Goal: Task Accomplishment & Management: Manage account settings

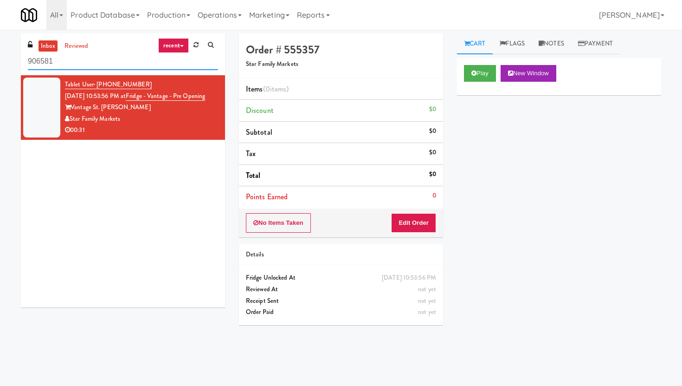
click at [148, 66] on input "906581" at bounding box center [123, 61] width 190 height 17
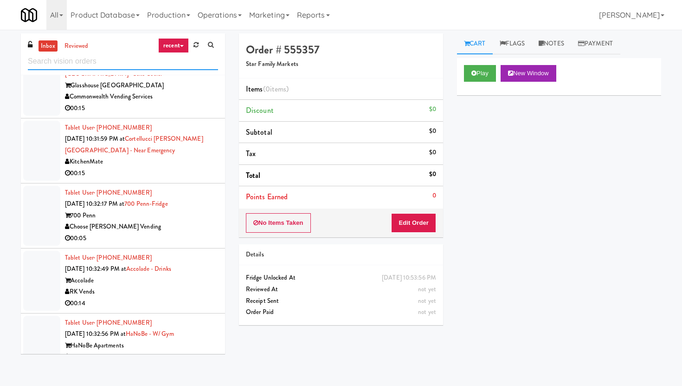
scroll to position [4341, 0]
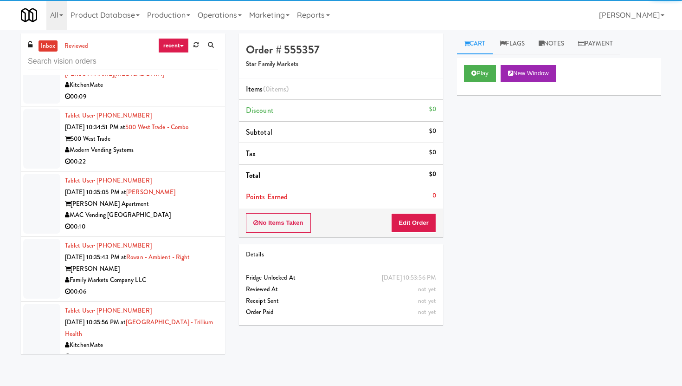
click at [181, 221] on div "00:10" at bounding box center [141, 227] width 153 height 12
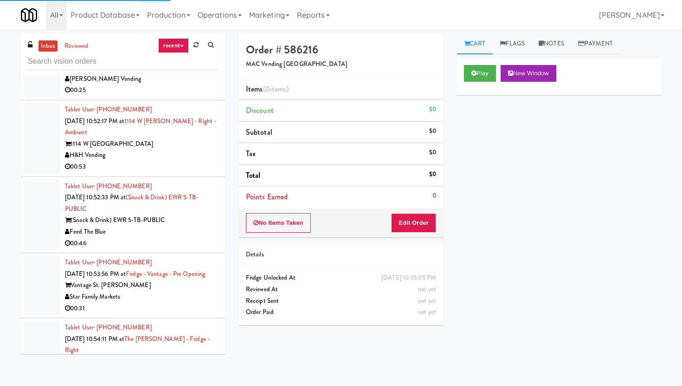
scroll to position [7369, 0]
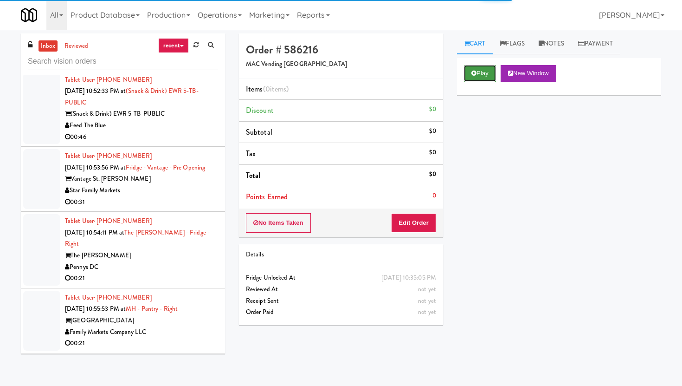
click at [481, 65] on button "Play" at bounding box center [480, 73] width 32 height 17
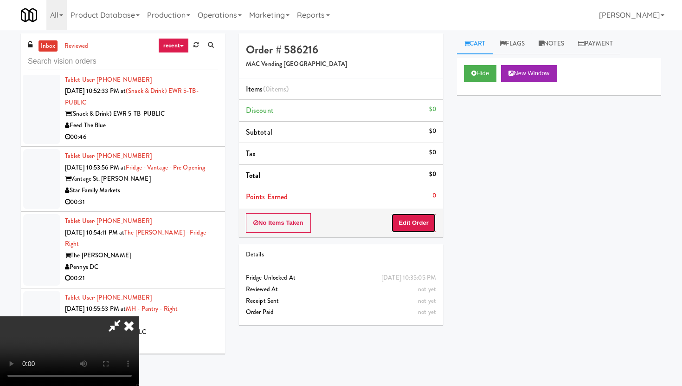
click at [425, 216] on button "Edit Order" at bounding box center [413, 222] width 45 height 19
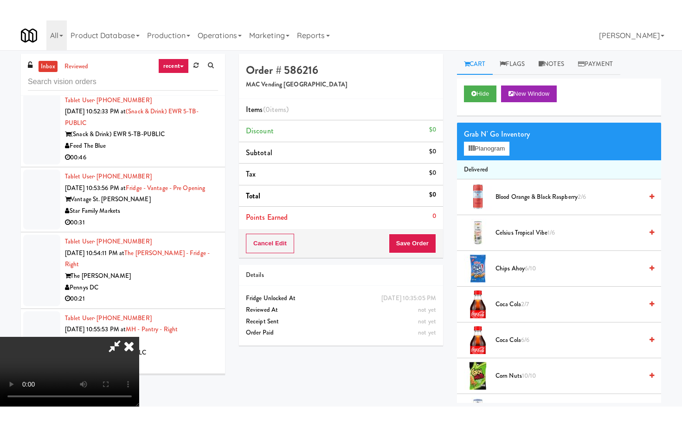
scroll to position [76, 0]
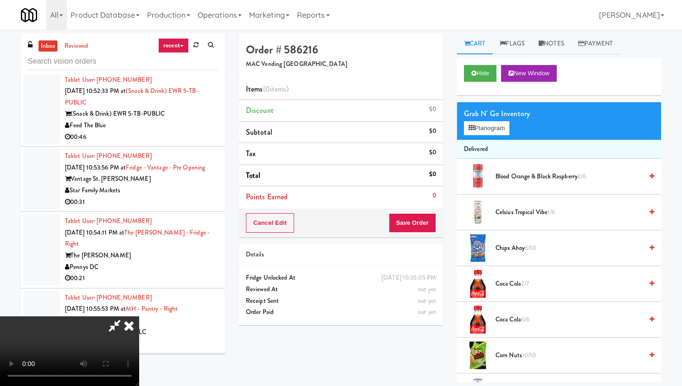
click at [139, 316] on video at bounding box center [69, 351] width 139 height 70
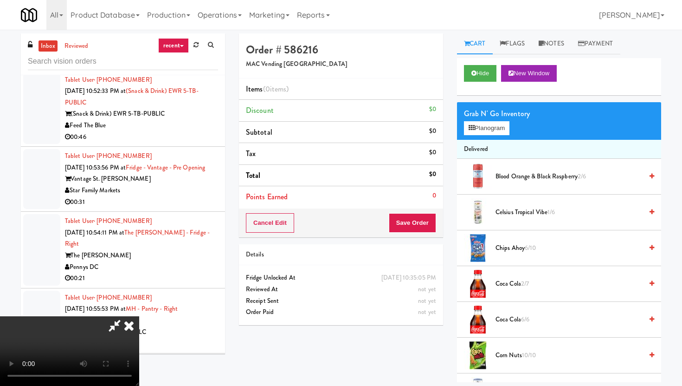
click at [139, 316] on video at bounding box center [69, 351] width 139 height 70
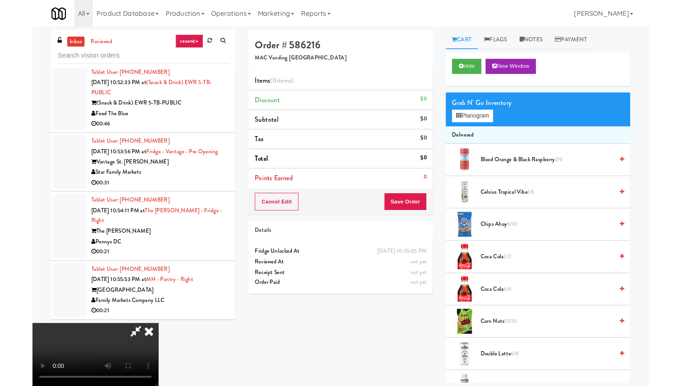
scroll to position [0, 0]
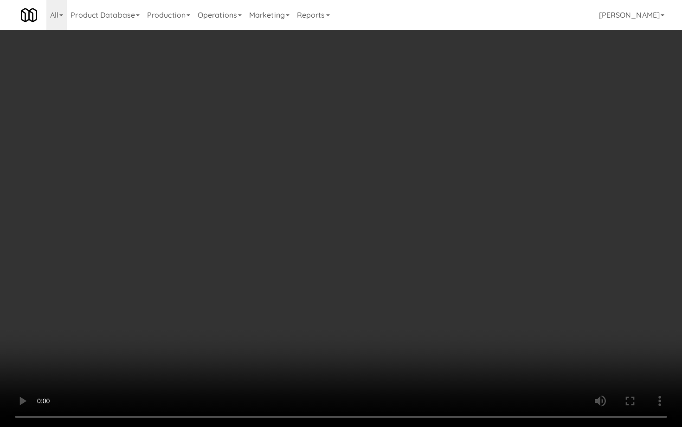
click at [347, 364] on video at bounding box center [341, 213] width 682 height 427
click at [430, 336] on video at bounding box center [341, 213] width 682 height 427
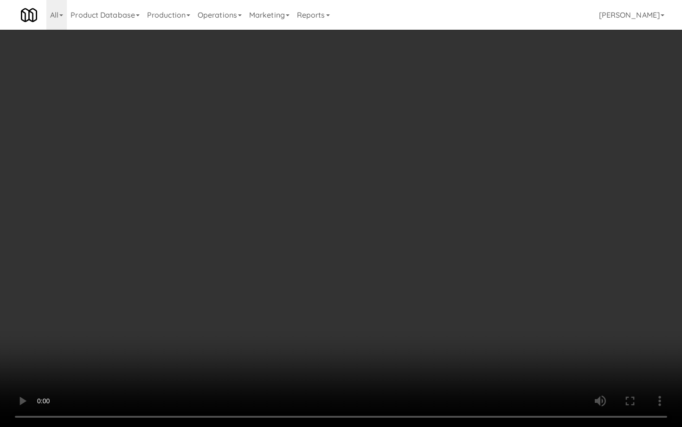
click at [430, 336] on video at bounding box center [341, 213] width 682 height 427
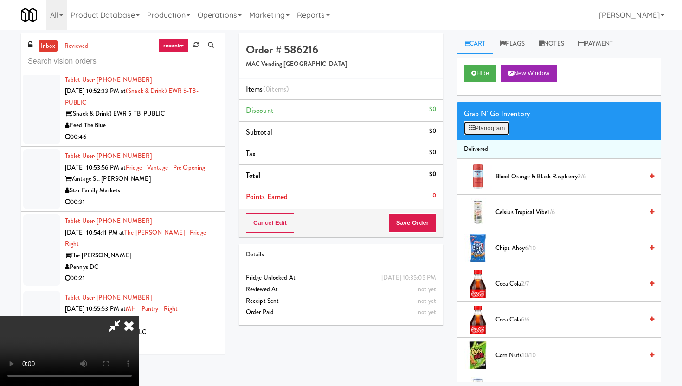
click at [478, 126] on button "Planogram" at bounding box center [486, 128] width 45 height 14
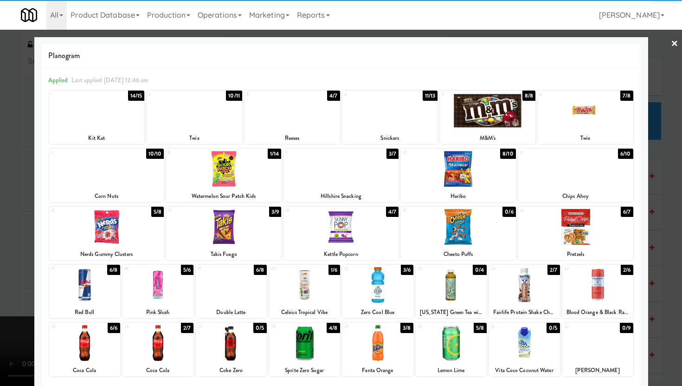
click at [566, 178] on div at bounding box center [575, 169] width 115 height 36
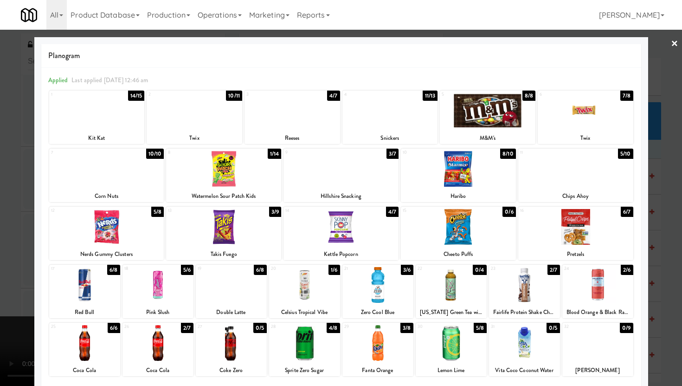
click at [470, 99] on div at bounding box center [488, 111] width 96 height 36
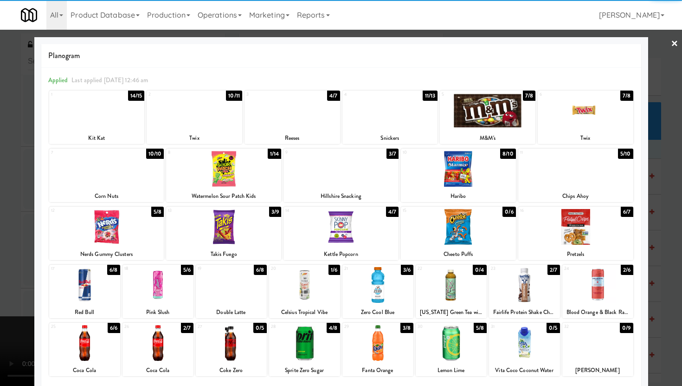
click at [682, 122] on div at bounding box center [341, 193] width 682 height 386
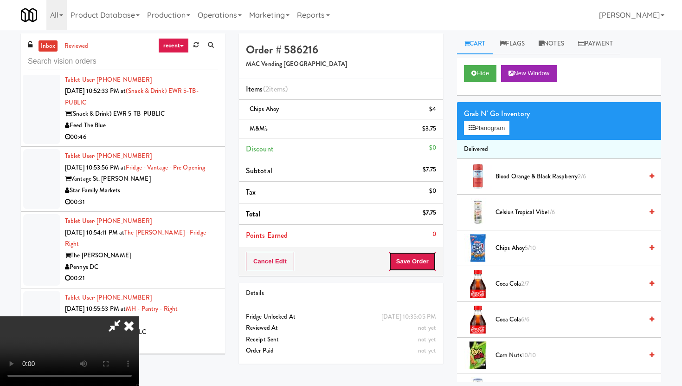
click at [426, 253] on button "Save Order" at bounding box center [412, 261] width 47 height 19
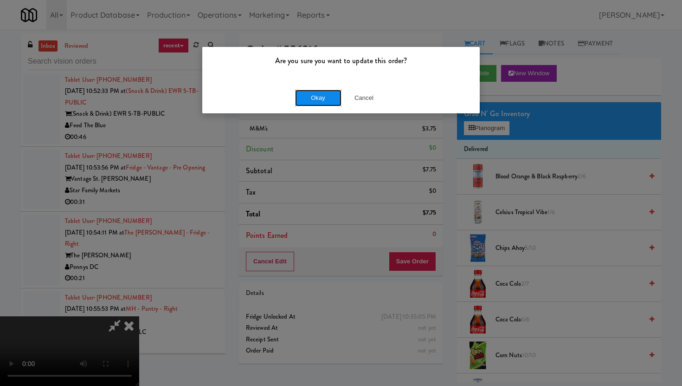
click at [322, 97] on button "Okay" at bounding box center [318, 98] width 46 height 17
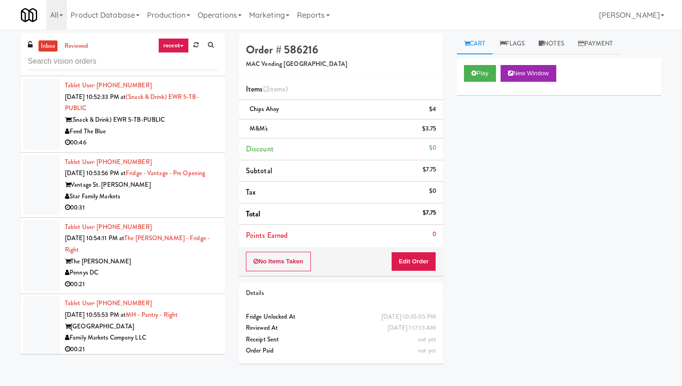
scroll to position [7398, 0]
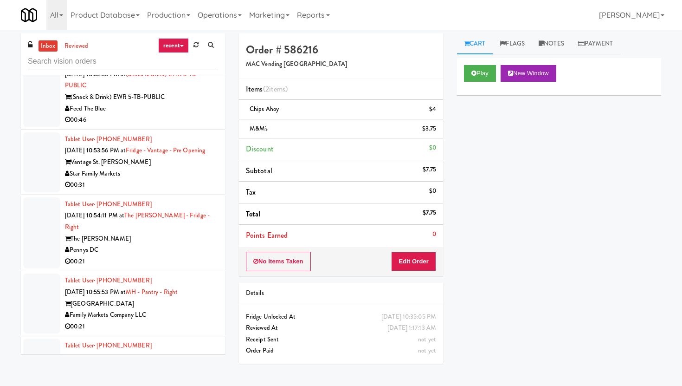
click at [179, 256] on div "00:21" at bounding box center [141, 262] width 153 height 12
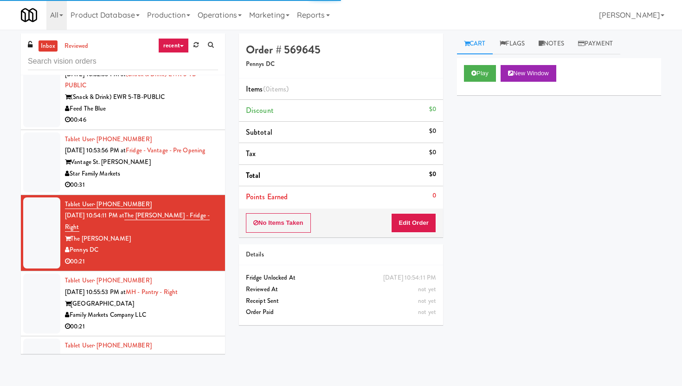
click at [476, 64] on div "Play New Window" at bounding box center [559, 76] width 204 height 37
click at [476, 73] on icon at bounding box center [474, 73] width 5 height 6
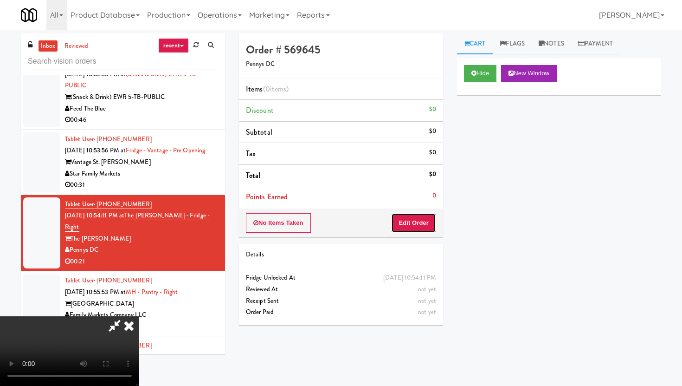
click at [424, 228] on button "Edit Order" at bounding box center [413, 222] width 45 height 19
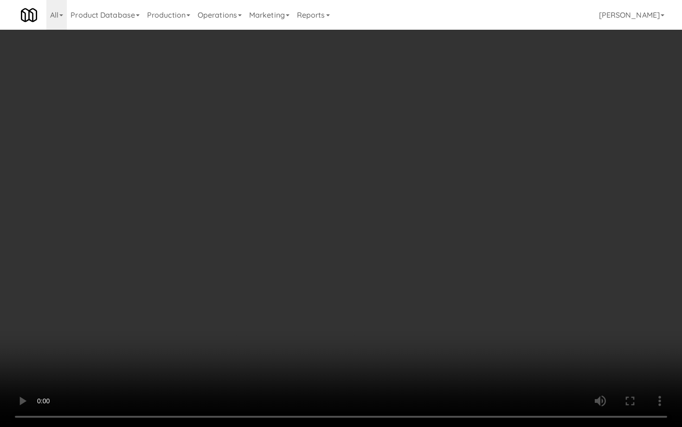
click at [406, 296] on video at bounding box center [341, 213] width 682 height 427
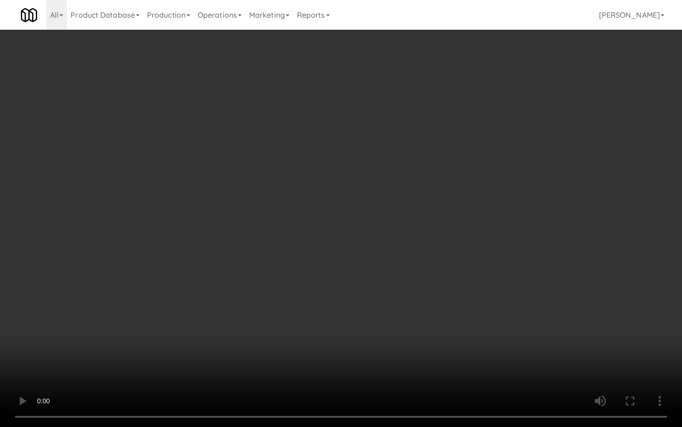
click at [406, 296] on video at bounding box center [341, 213] width 682 height 427
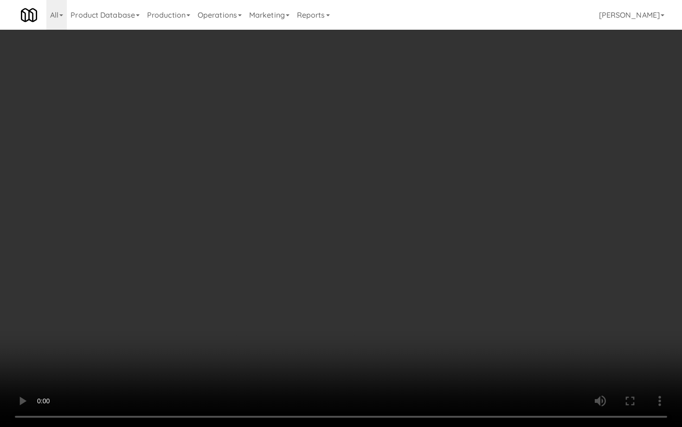
click at [406, 296] on video at bounding box center [341, 213] width 682 height 427
click at [22, 336] on video at bounding box center [341, 213] width 682 height 427
click at [101, 339] on video at bounding box center [341, 213] width 682 height 427
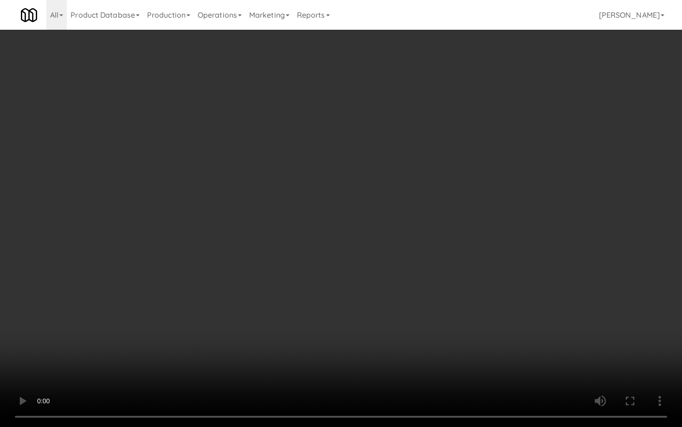
click at [101, 339] on video at bounding box center [341, 213] width 682 height 427
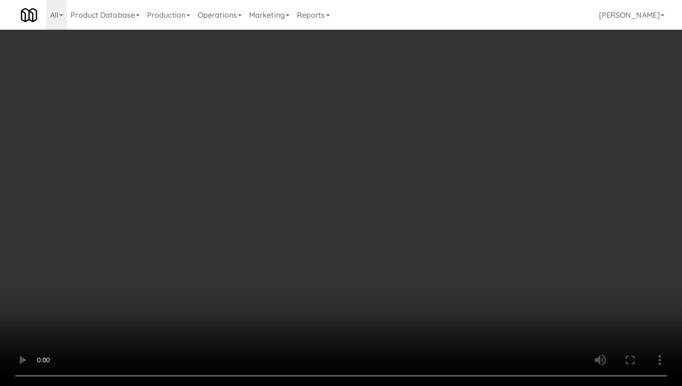
scroll to position [402, 0]
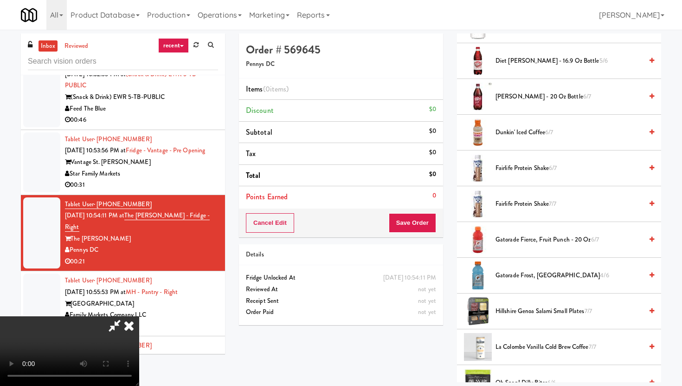
click at [525, 278] on span "Gatorade Frost, Glacier Freeze 4/6" at bounding box center [569, 276] width 147 height 12
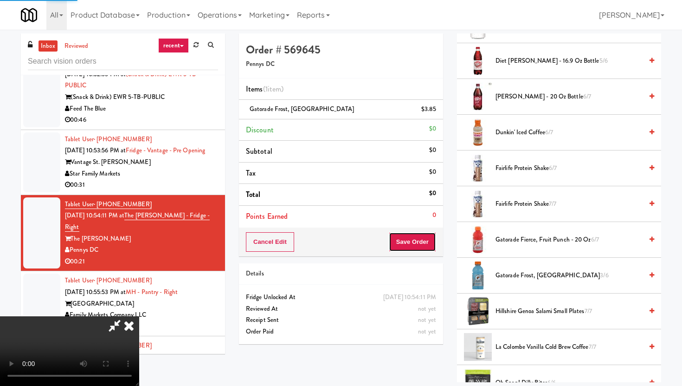
click at [429, 244] on button "Save Order" at bounding box center [412, 241] width 47 height 19
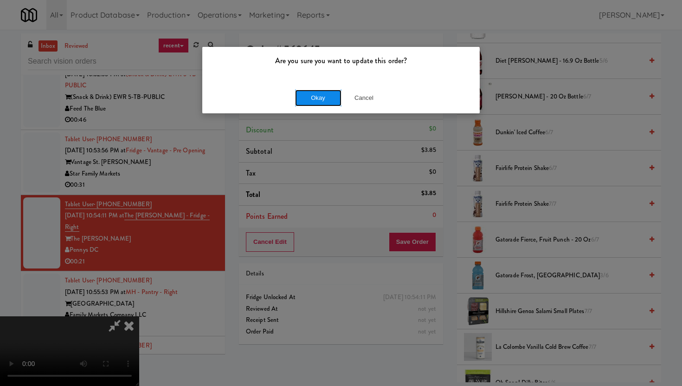
click at [312, 90] on button "Okay" at bounding box center [318, 98] width 46 height 17
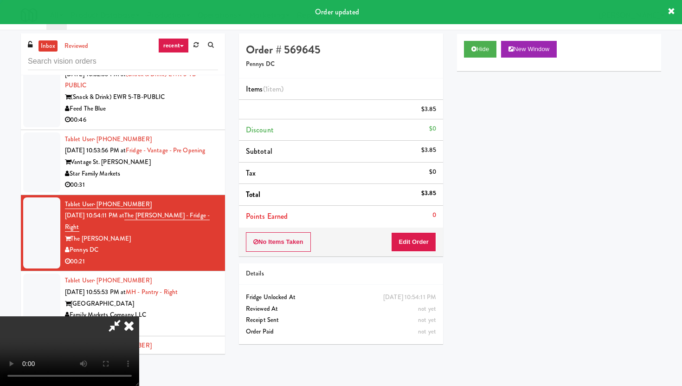
scroll to position [24, 0]
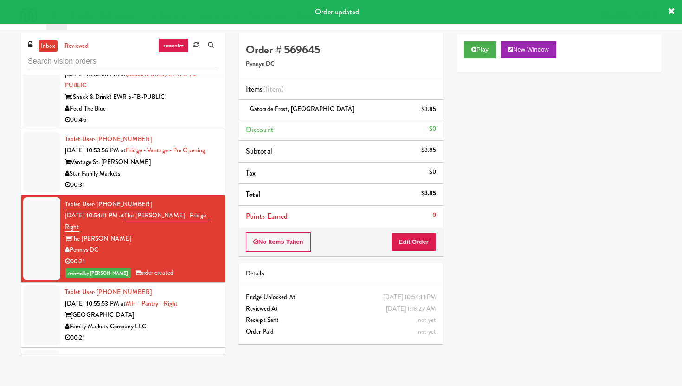
click at [180, 332] on div "00:21" at bounding box center [141, 338] width 153 height 12
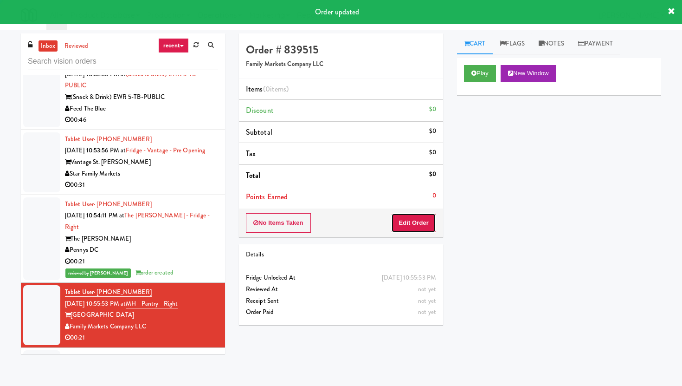
click at [394, 214] on button "Edit Order" at bounding box center [413, 222] width 45 height 19
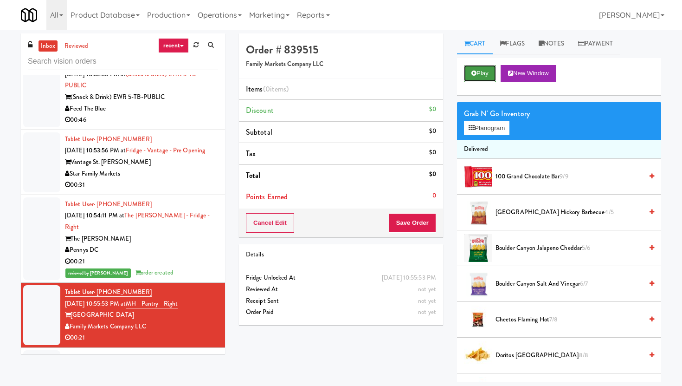
click at [483, 74] on button "Play" at bounding box center [480, 73] width 32 height 17
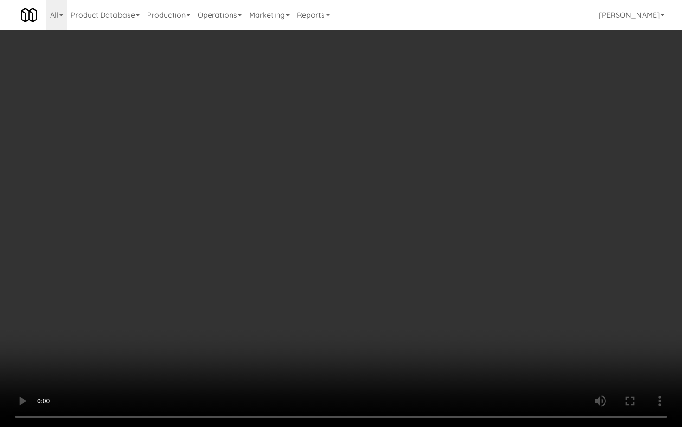
click at [443, 353] on video at bounding box center [341, 213] width 682 height 427
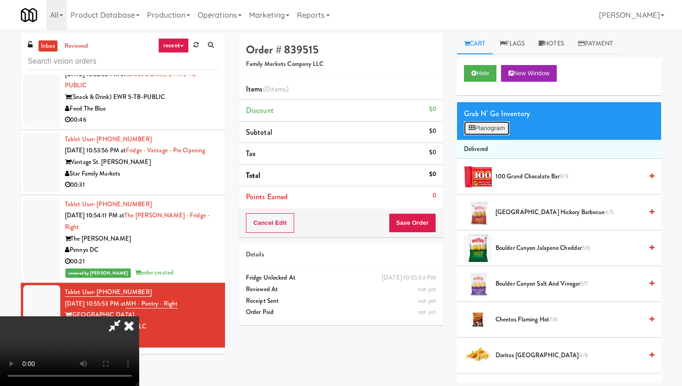
click at [488, 134] on button "Planogram" at bounding box center [486, 128] width 45 height 14
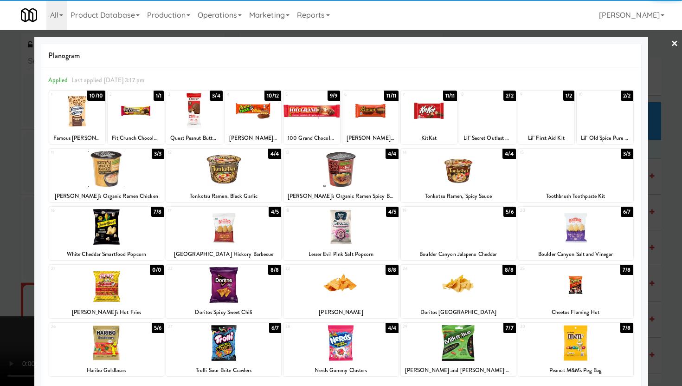
click at [558, 354] on div at bounding box center [575, 343] width 115 height 36
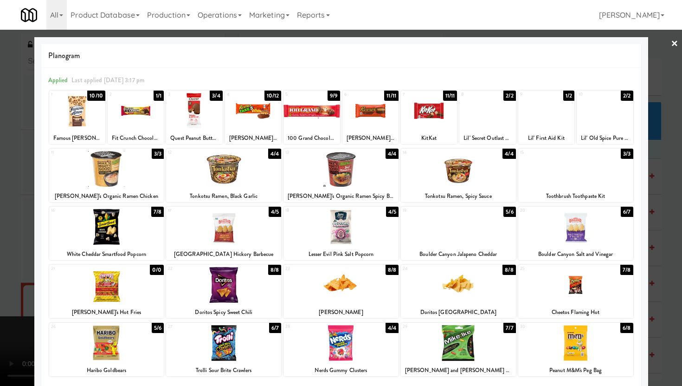
click at [440, 192] on div "Tonkotsu Ramen, Spicy Sauce" at bounding box center [458, 196] width 112 height 12
click at [469, 168] on div at bounding box center [458, 169] width 115 height 36
click at [682, 170] on div at bounding box center [341, 193] width 682 height 386
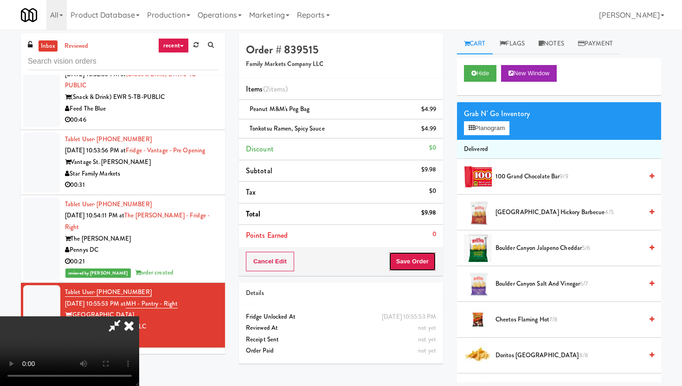
click at [421, 260] on button "Save Order" at bounding box center [412, 261] width 47 height 19
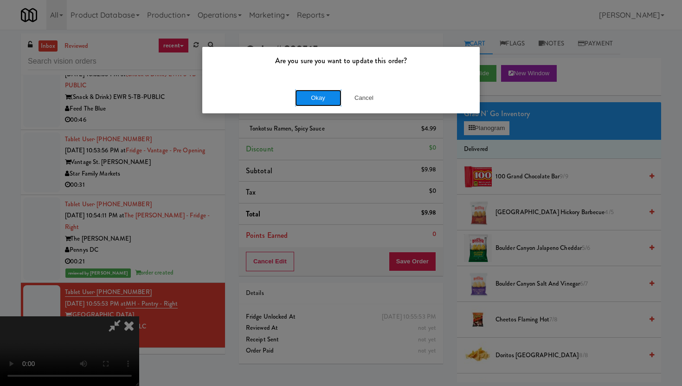
click at [313, 92] on button "Okay" at bounding box center [318, 98] width 46 height 17
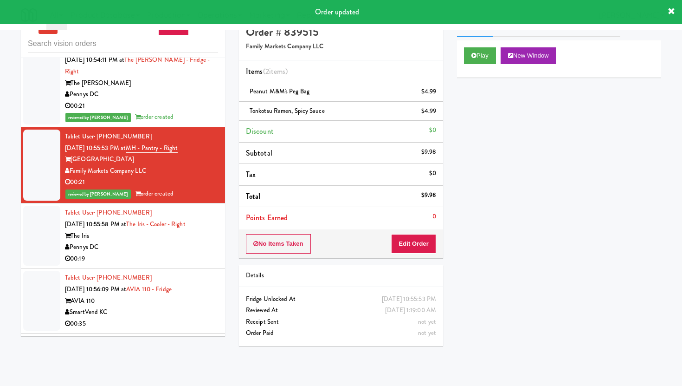
scroll to position [30, 0]
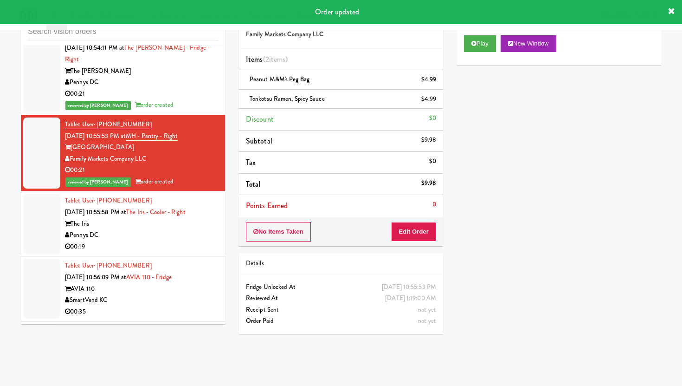
click at [155, 229] on div "Pennys DC" at bounding box center [141, 235] width 153 height 12
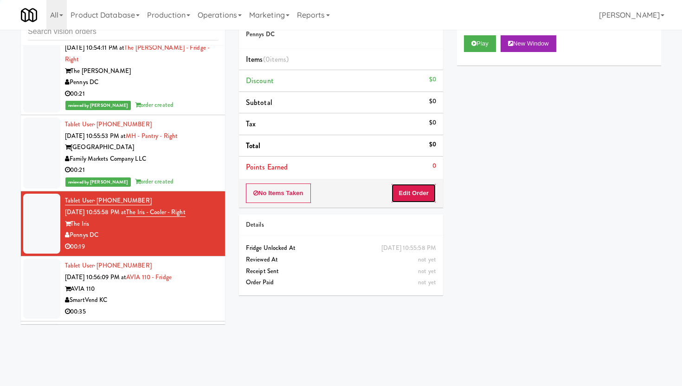
click at [415, 189] on button "Edit Order" at bounding box center [413, 192] width 45 height 19
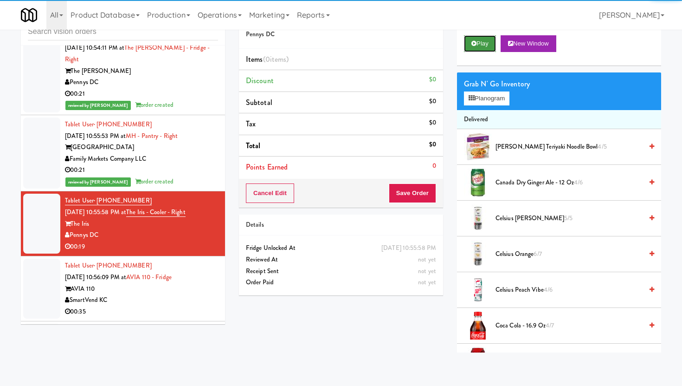
click at [470, 41] on button "Play" at bounding box center [480, 43] width 32 height 17
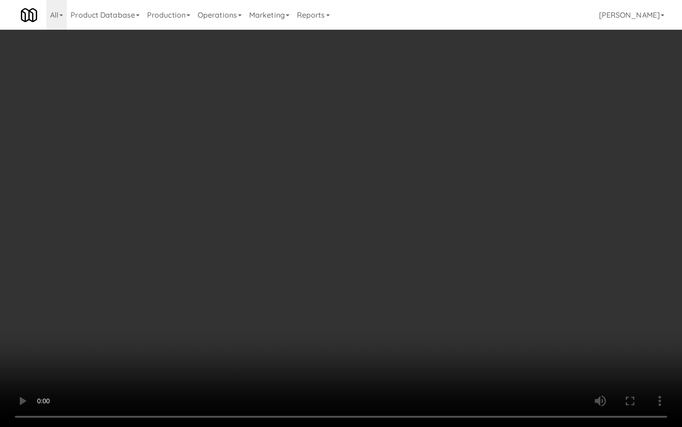
click at [447, 383] on video at bounding box center [341, 213] width 682 height 427
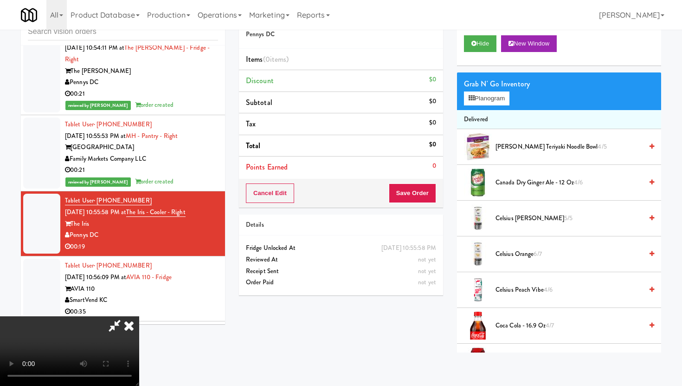
click at [139, 316] on icon at bounding box center [129, 325] width 20 height 19
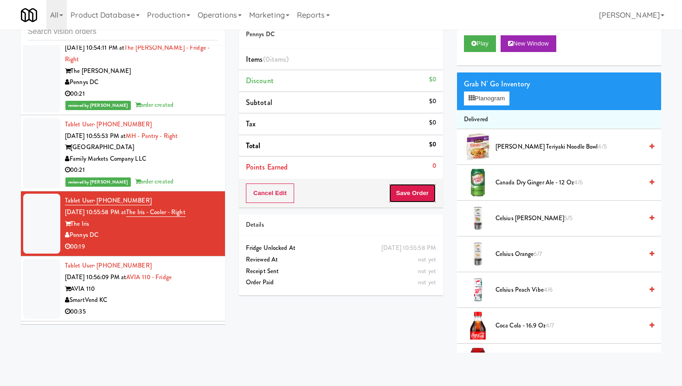
click at [407, 185] on button "Save Order" at bounding box center [412, 192] width 47 height 19
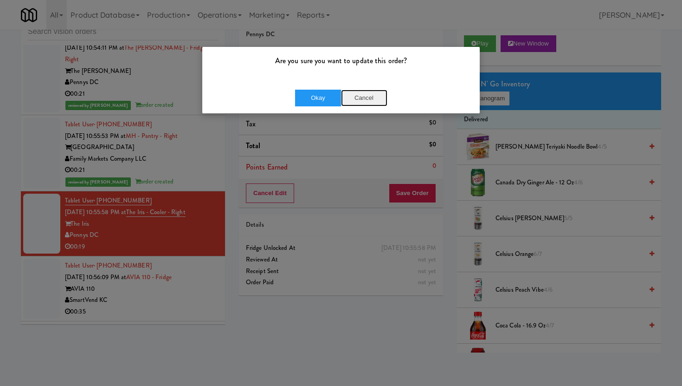
click at [360, 99] on button "Cancel" at bounding box center [364, 98] width 46 height 17
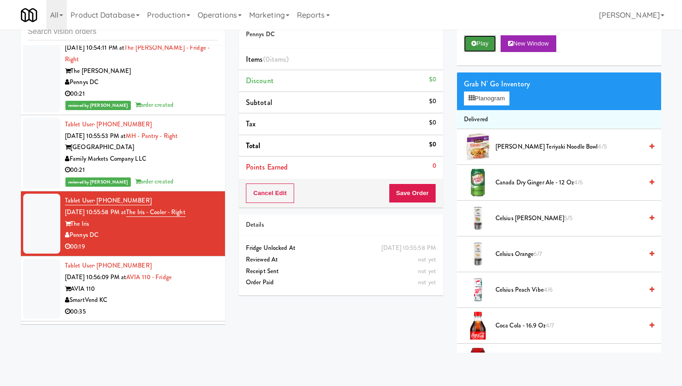
click at [486, 42] on button "Play" at bounding box center [480, 43] width 32 height 17
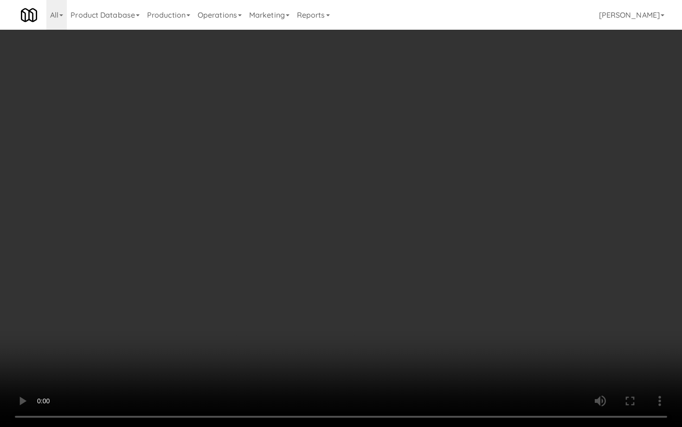
click at [252, 356] on video at bounding box center [341, 213] width 682 height 427
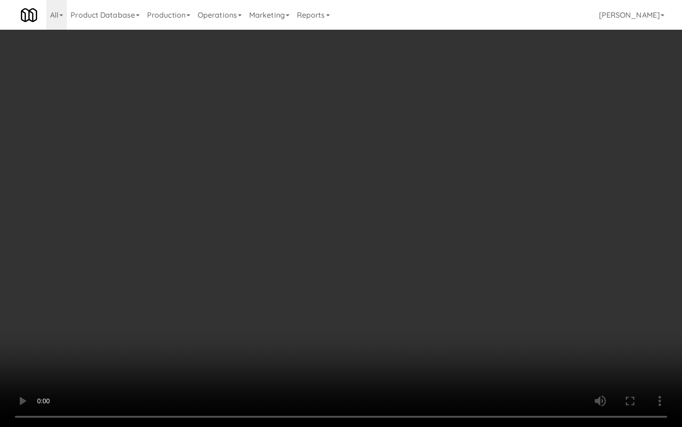
click at [252, 356] on video at bounding box center [341, 213] width 682 height 427
click at [318, 337] on video at bounding box center [341, 213] width 682 height 427
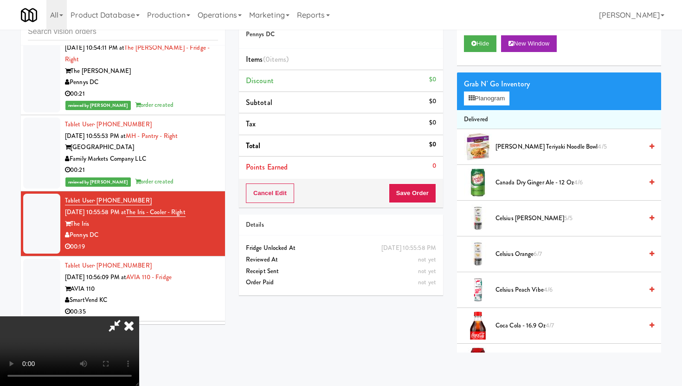
click at [540, 179] on span "Canada Dry Ginger Ale - 12 oz 4/6" at bounding box center [569, 183] width 147 height 12
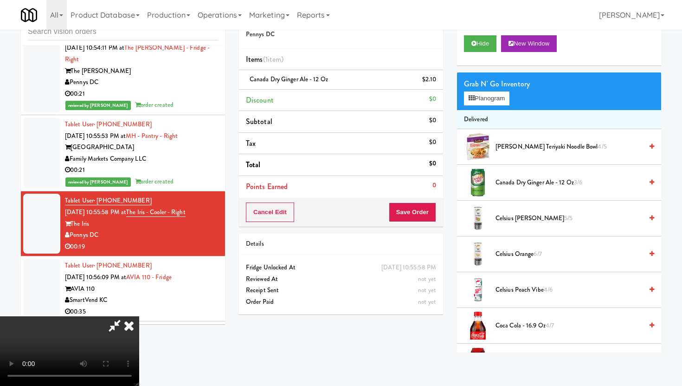
click at [540, 179] on span "Canada Dry Ginger Ale - 12 oz 3/6" at bounding box center [569, 183] width 147 height 12
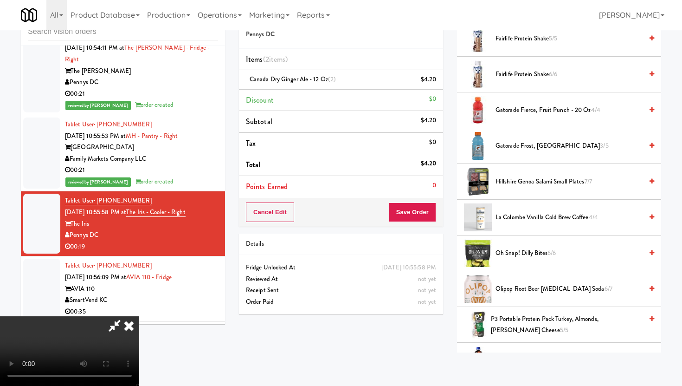
scroll to position [633, 0]
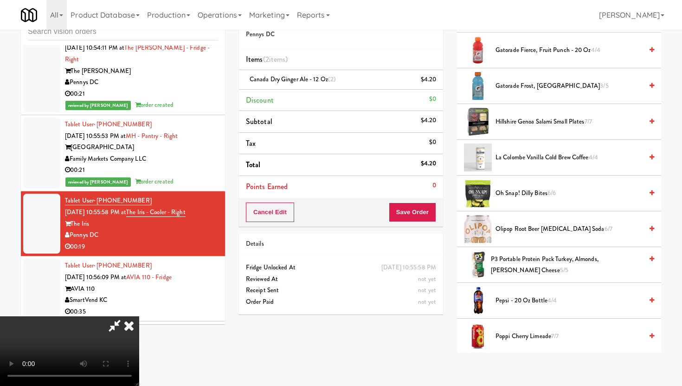
click at [527, 88] on span "Gatorade Frost, Glacier Freeze 3/5" at bounding box center [569, 86] width 147 height 12
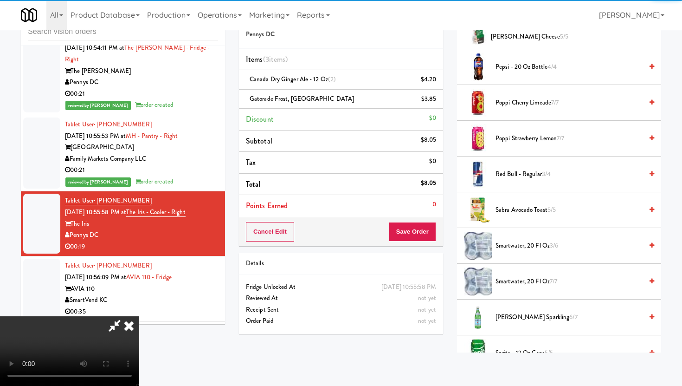
scroll to position [906, 0]
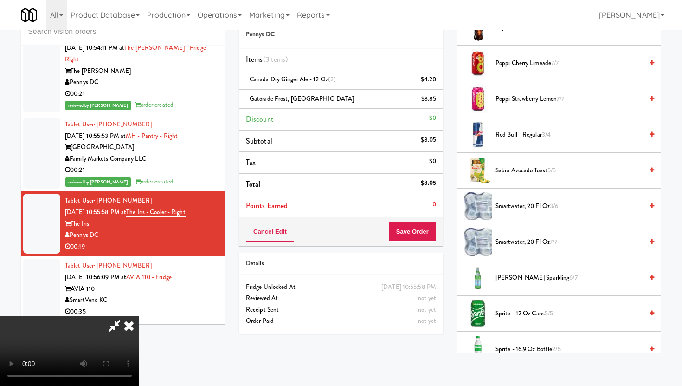
click at [528, 274] on span "[PERSON_NAME] Sparkling 6/7" at bounding box center [569, 278] width 147 height 12
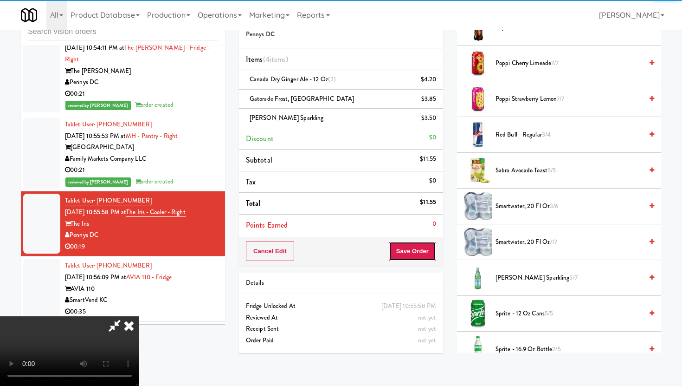
click at [430, 249] on button "Save Order" at bounding box center [412, 250] width 47 height 19
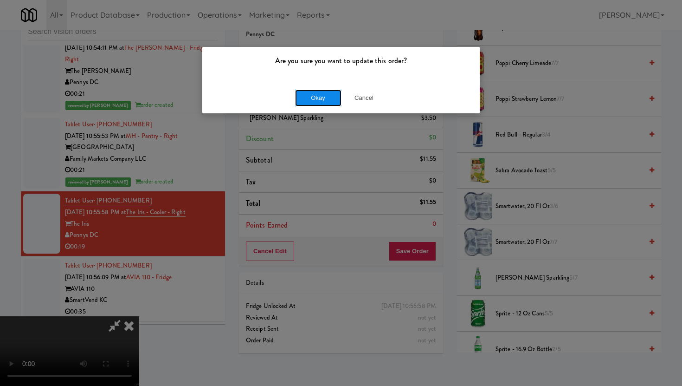
click at [310, 91] on button "Okay" at bounding box center [318, 98] width 46 height 17
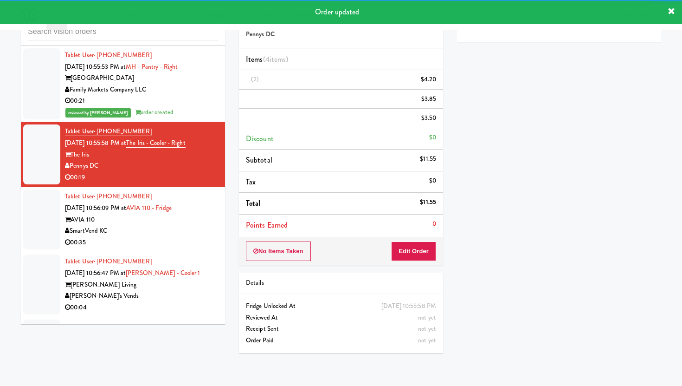
scroll to position [7605, 0]
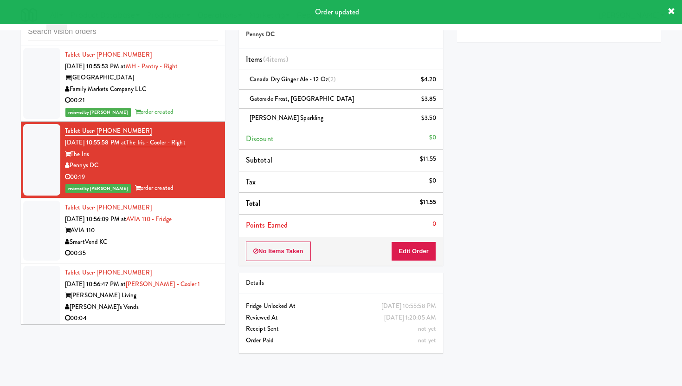
click at [175, 247] on div "00:35" at bounding box center [141, 253] width 153 height 12
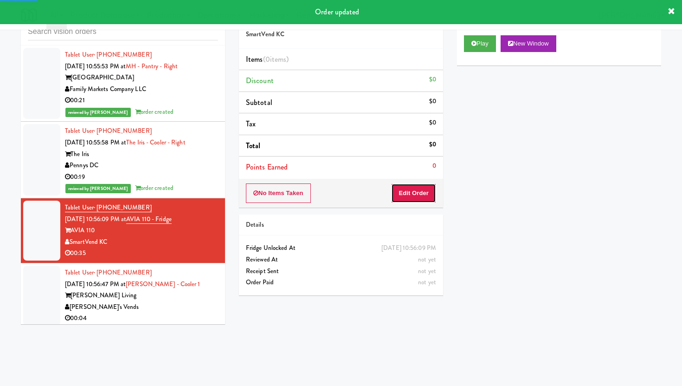
click at [407, 199] on button "Edit Order" at bounding box center [413, 192] width 45 height 19
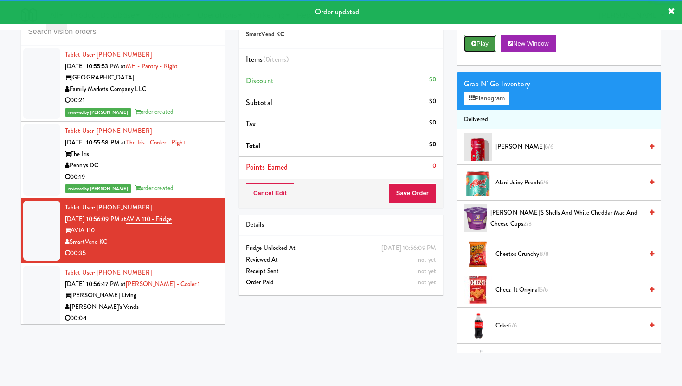
click at [476, 44] on icon at bounding box center [474, 43] width 5 height 6
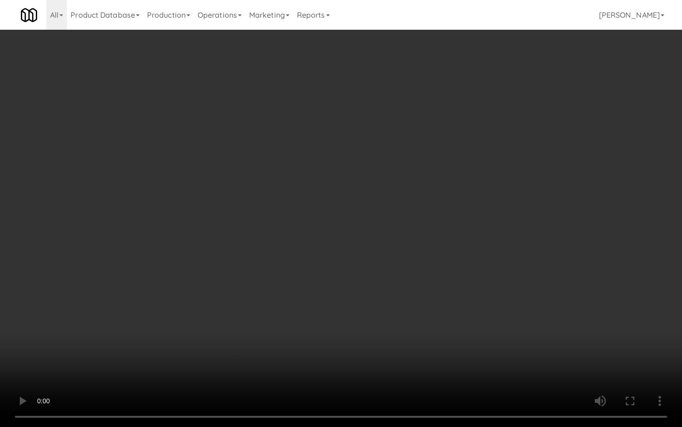
click at [462, 339] on video at bounding box center [341, 213] width 682 height 427
click at [512, 327] on video at bounding box center [341, 213] width 682 height 427
click at [362, 312] on video at bounding box center [341, 213] width 682 height 427
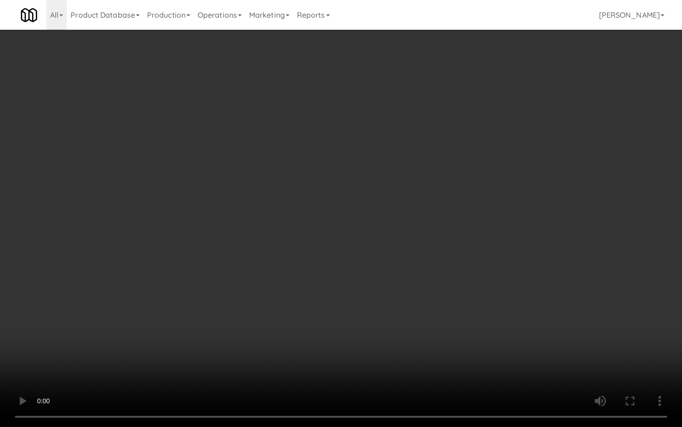
click at [362, 312] on video at bounding box center [341, 213] width 682 height 427
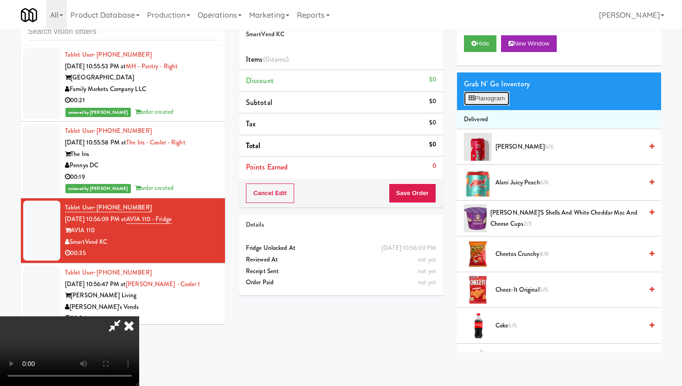
click at [500, 104] on button "Planogram" at bounding box center [486, 98] width 45 height 14
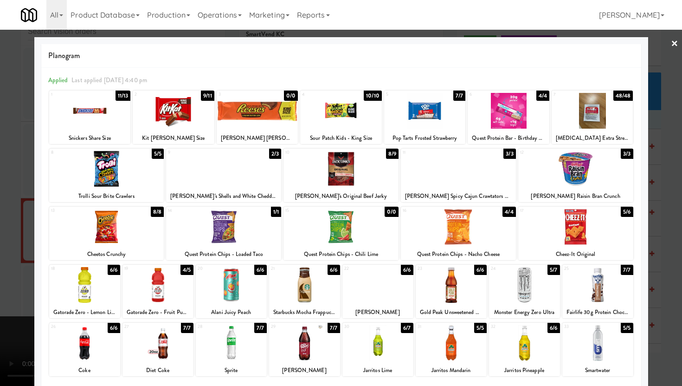
click at [99, 174] on div at bounding box center [106, 169] width 115 height 36
click at [188, 109] on div at bounding box center [174, 111] width 82 height 36
click at [459, 342] on div at bounding box center [451, 343] width 71 height 36
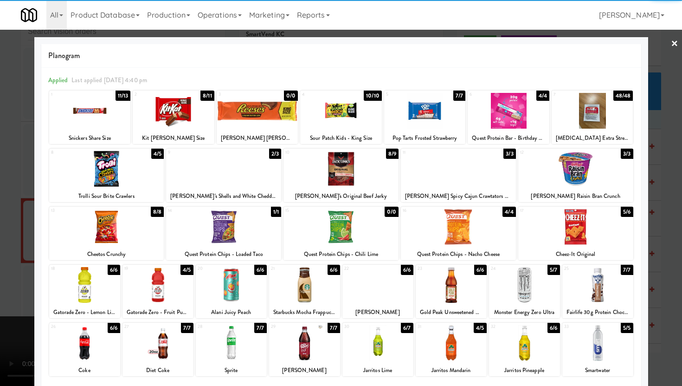
click at [659, 268] on div at bounding box center [341, 193] width 682 height 386
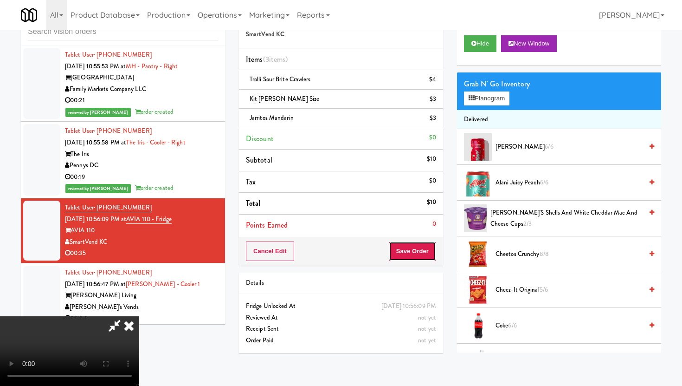
click at [427, 248] on button "Save Order" at bounding box center [412, 250] width 47 height 19
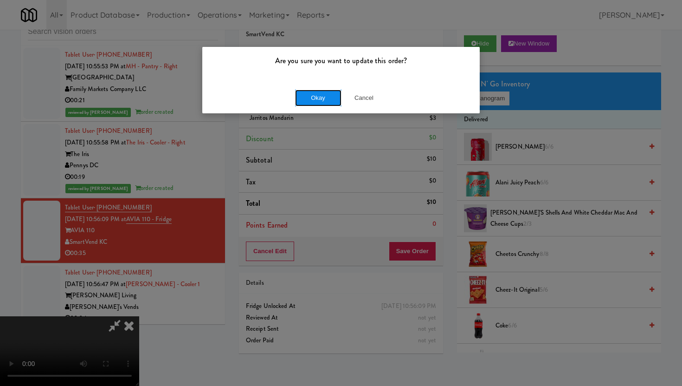
click at [319, 91] on button "Okay" at bounding box center [318, 98] width 46 height 17
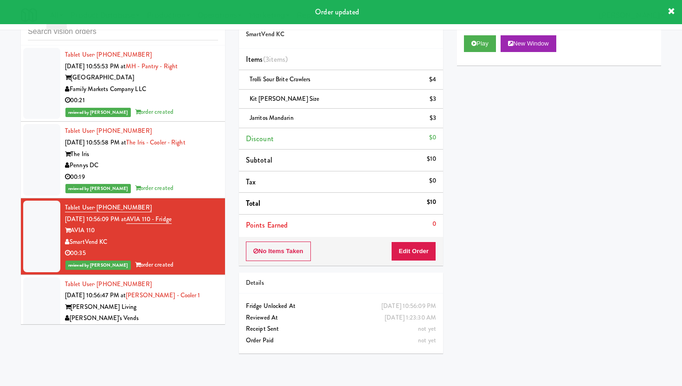
click at [146, 324] on div "00:04" at bounding box center [141, 330] width 153 height 12
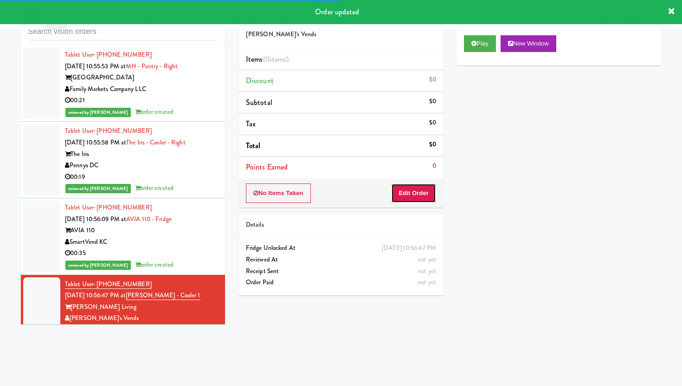
click at [417, 187] on button "Edit Order" at bounding box center [413, 192] width 45 height 19
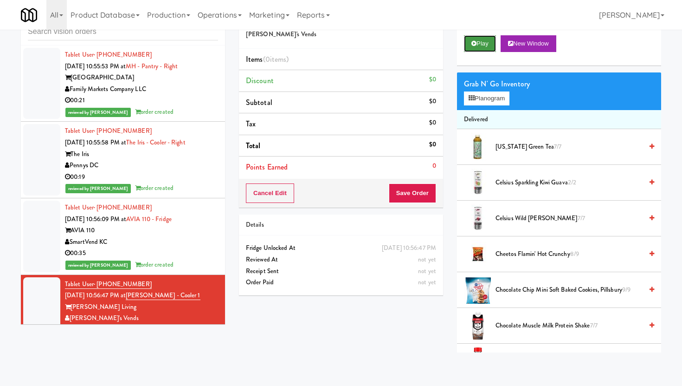
click at [479, 49] on button "Play" at bounding box center [480, 43] width 32 height 17
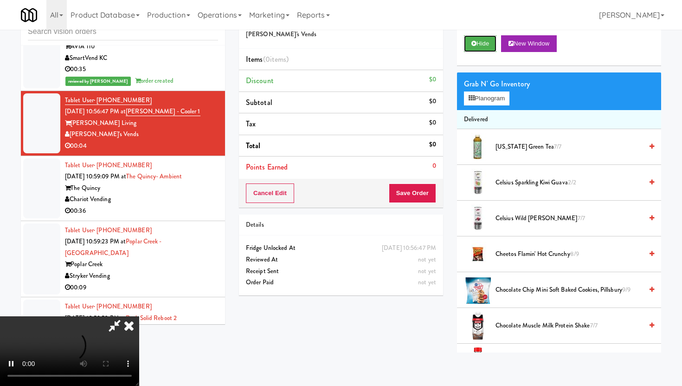
scroll to position [7788, 0]
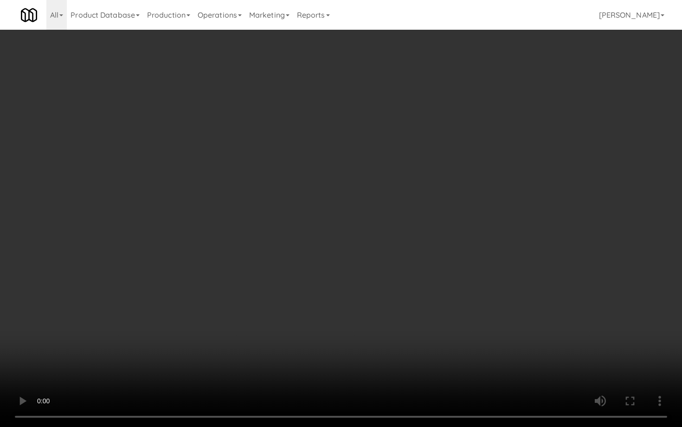
click at [333, 326] on video at bounding box center [341, 213] width 682 height 427
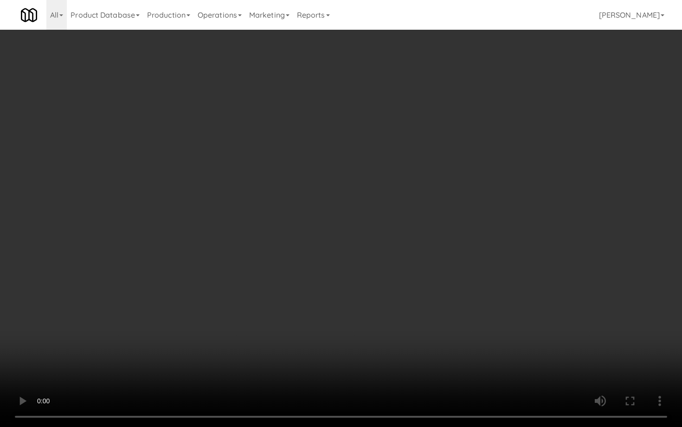
click at [333, 326] on video at bounding box center [341, 213] width 682 height 427
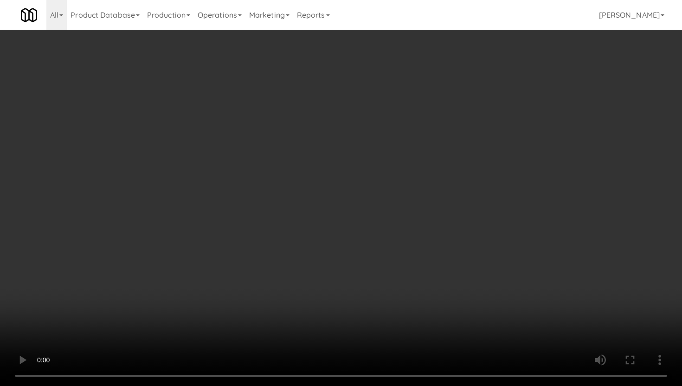
scroll to position [1045, 0]
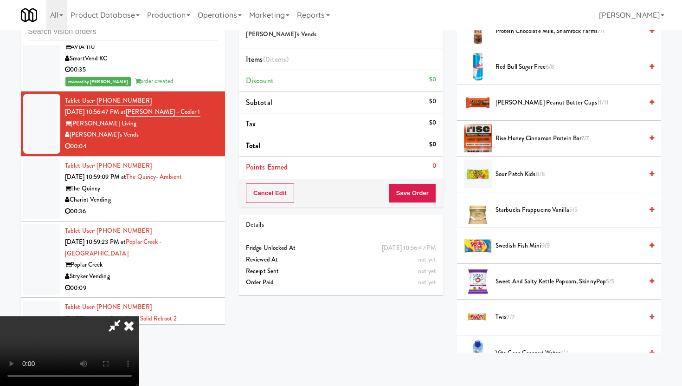
click at [513, 103] on span "[PERSON_NAME] Peanut Butter Cups 11/11" at bounding box center [569, 103] width 147 height 12
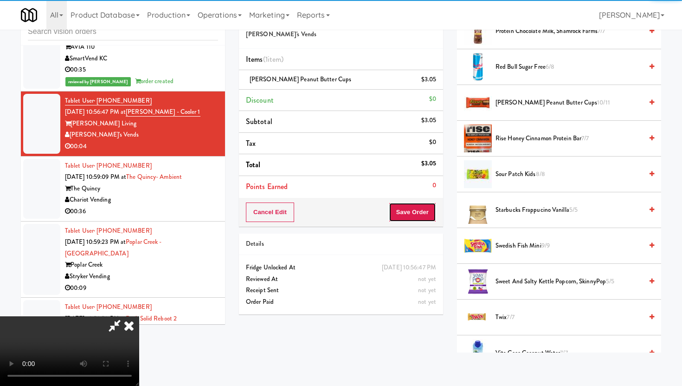
click at [423, 214] on button "Save Order" at bounding box center [412, 211] width 47 height 19
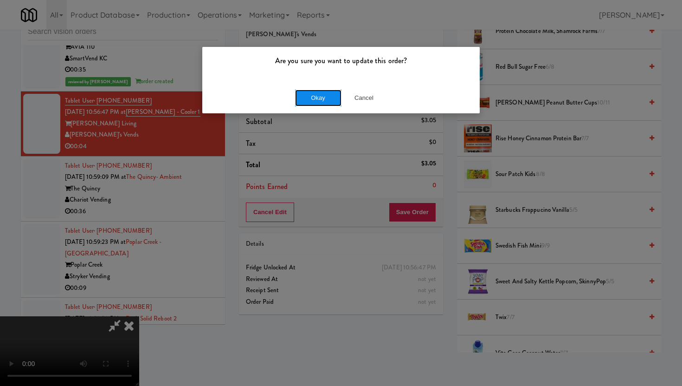
click at [315, 92] on button "Okay" at bounding box center [318, 98] width 46 height 17
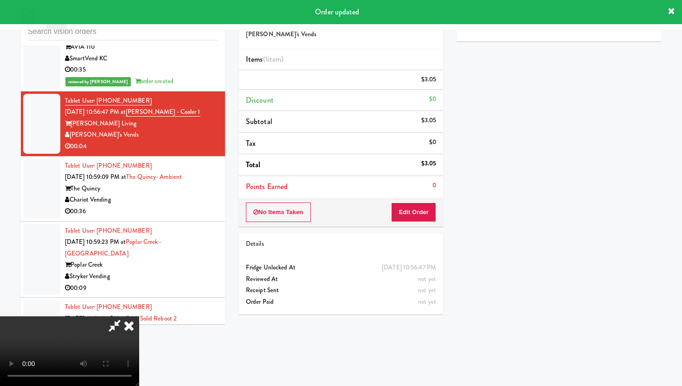
scroll to position [24, 0]
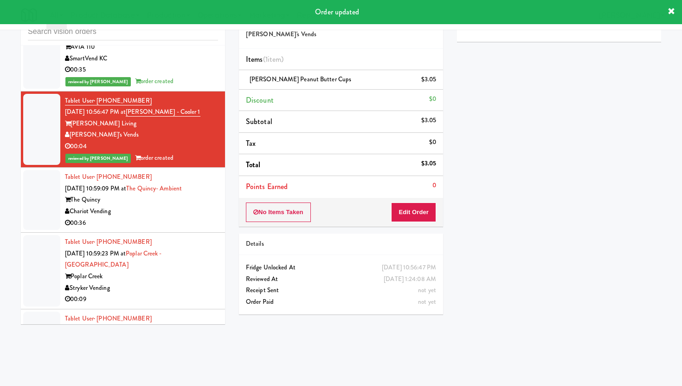
click at [188, 217] on div "00:36" at bounding box center [141, 223] width 153 height 12
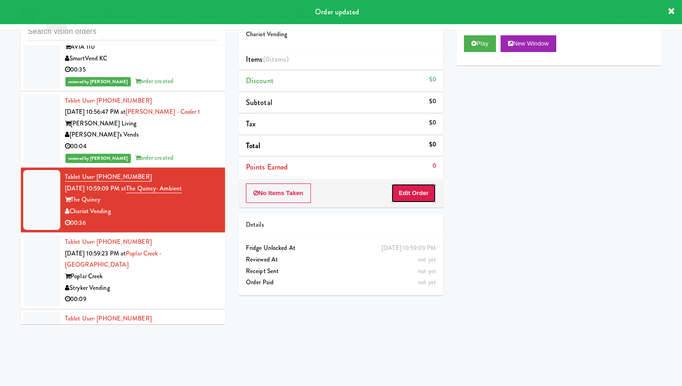
click at [407, 200] on button "Edit Order" at bounding box center [413, 192] width 45 height 19
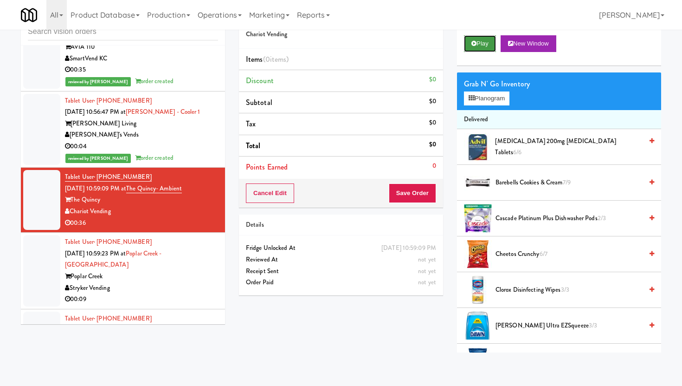
click at [480, 51] on button "Play" at bounding box center [480, 43] width 32 height 17
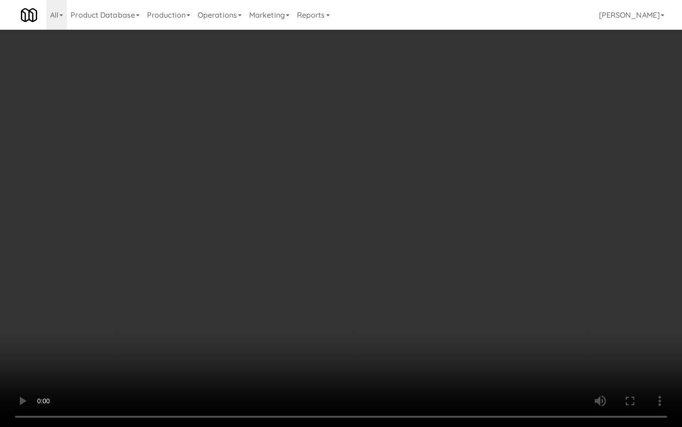
click at [401, 372] on video at bounding box center [341, 213] width 682 height 427
click at [392, 353] on video at bounding box center [341, 213] width 682 height 427
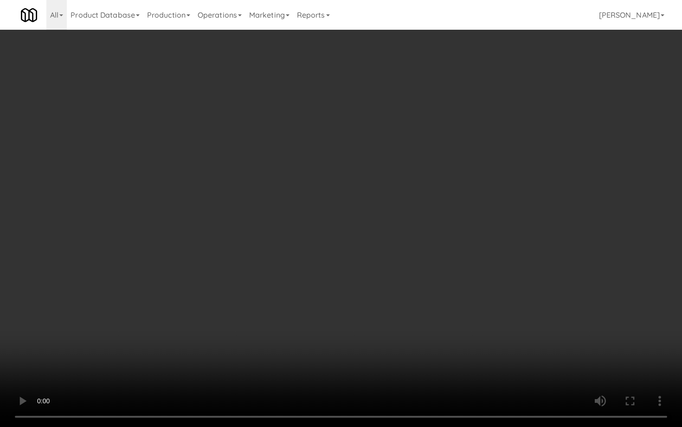
click at [392, 353] on video at bounding box center [341, 213] width 682 height 427
click at [355, 339] on video at bounding box center [341, 213] width 682 height 427
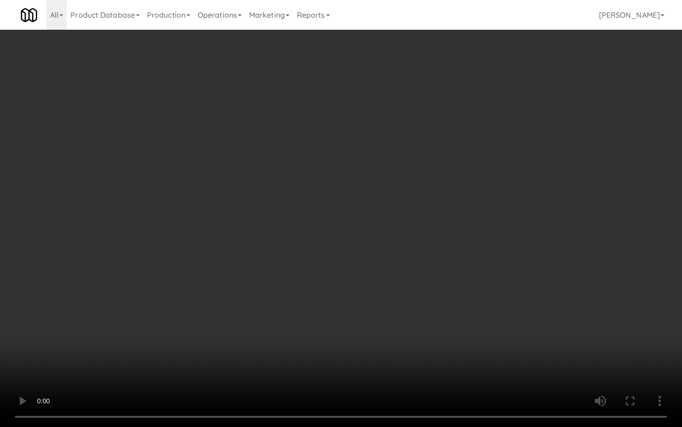
click at [355, 339] on video at bounding box center [341, 213] width 682 height 427
click at [294, 338] on video at bounding box center [341, 213] width 682 height 427
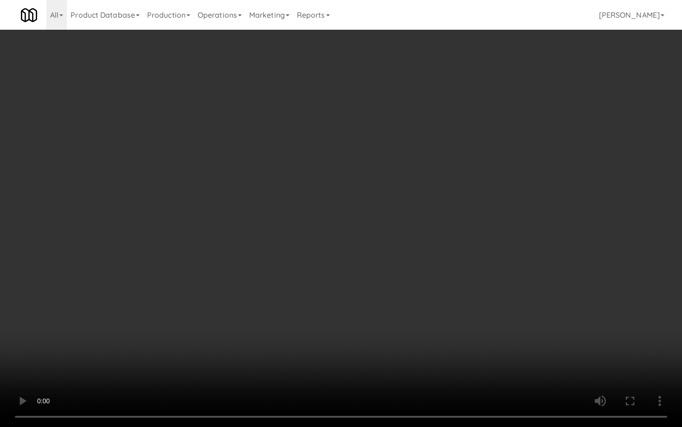
click at [294, 338] on video at bounding box center [341, 213] width 682 height 427
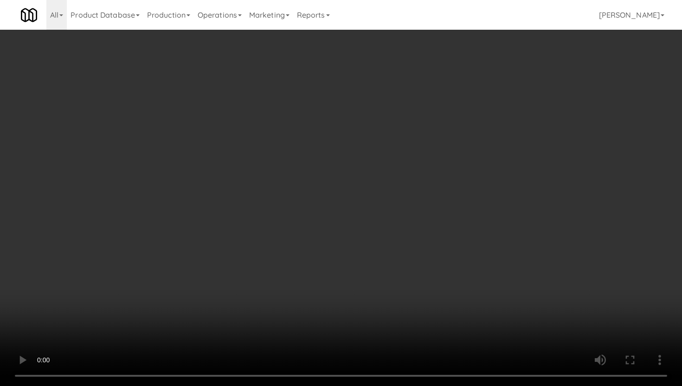
scroll to position [377, 0]
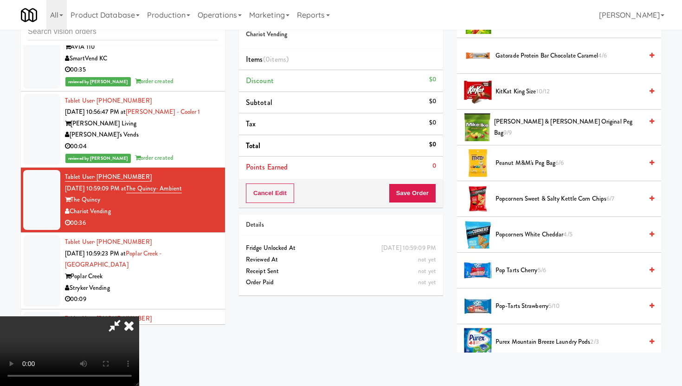
click at [524, 129] on span "[PERSON_NAME] & [PERSON_NAME] Original Peg Bag 9/9" at bounding box center [568, 127] width 149 height 23
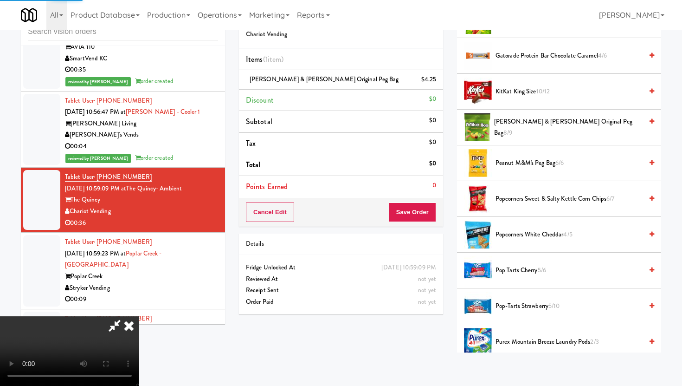
click at [426, 210] on button "Save Order" at bounding box center [412, 211] width 47 height 19
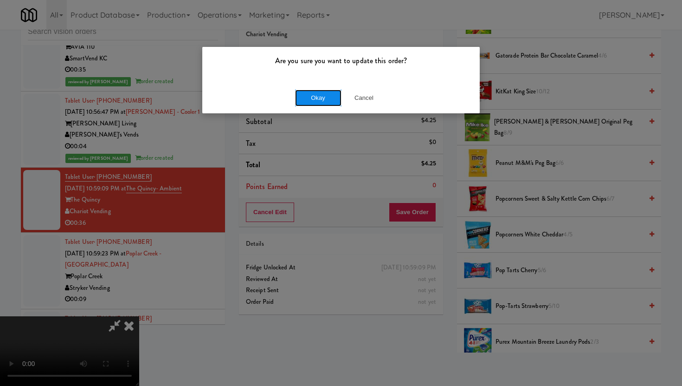
click at [334, 102] on button "Okay" at bounding box center [318, 98] width 46 height 17
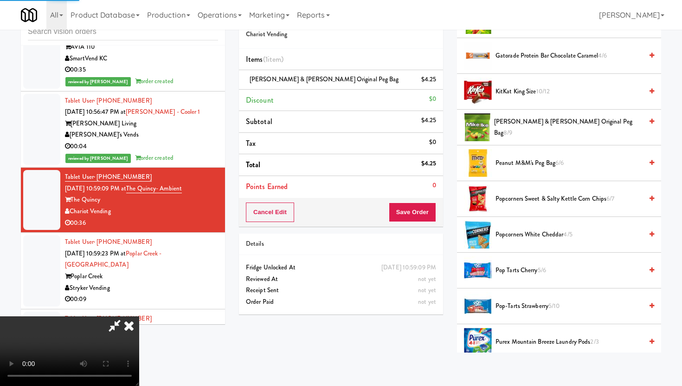
scroll to position [24, 0]
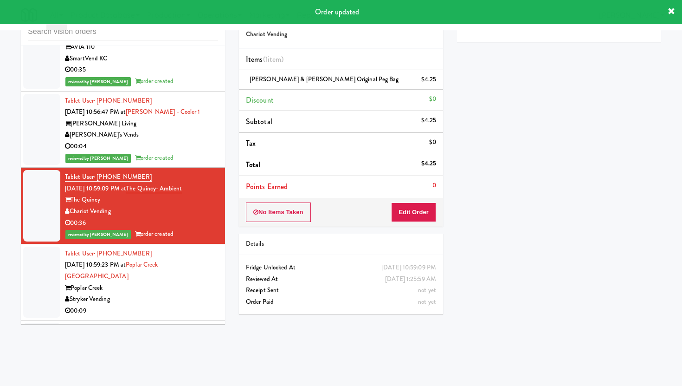
click at [207, 305] on div "00:09" at bounding box center [141, 311] width 153 height 12
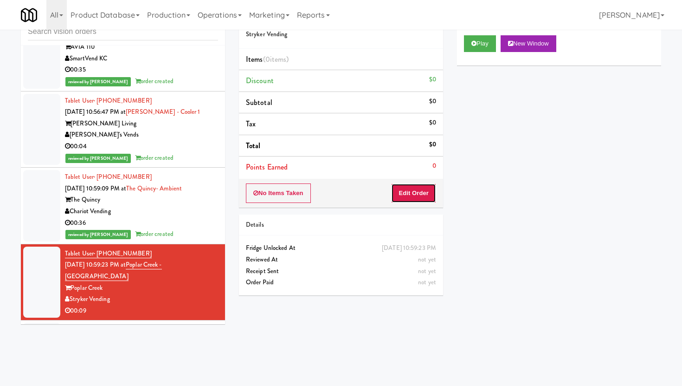
click at [421, 199] on button "Edit Order" at bounding box center [413, 192] width 45 height 19
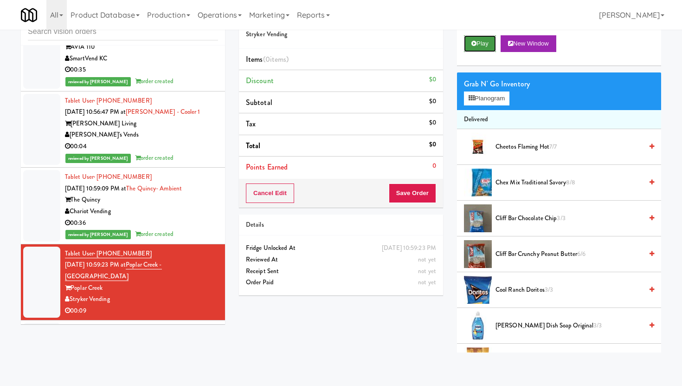
click at [469, 47] on button "Play" at bounding box center [480, 43] width 32 height 17
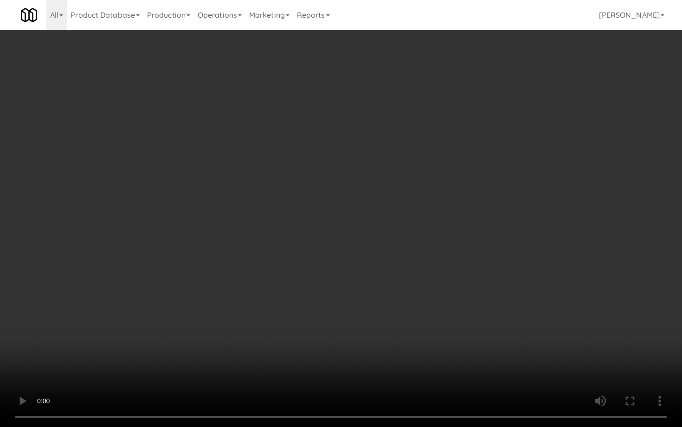
click at [515, 347] on video at bounding box center [341, 213] width 682 height 427
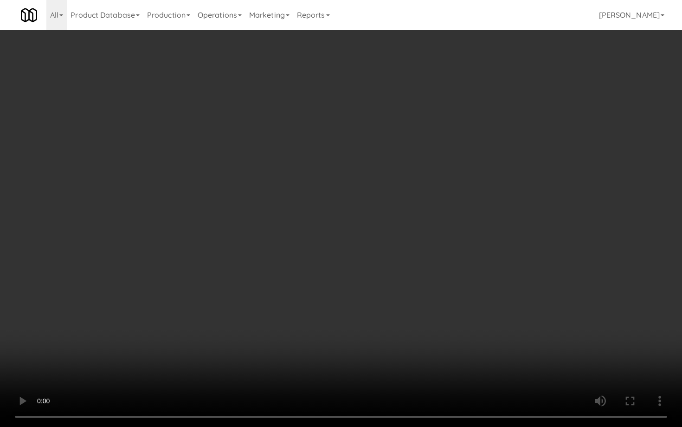
click at [515, 347] on video at bounding box center [341, 213] width 682 height 427
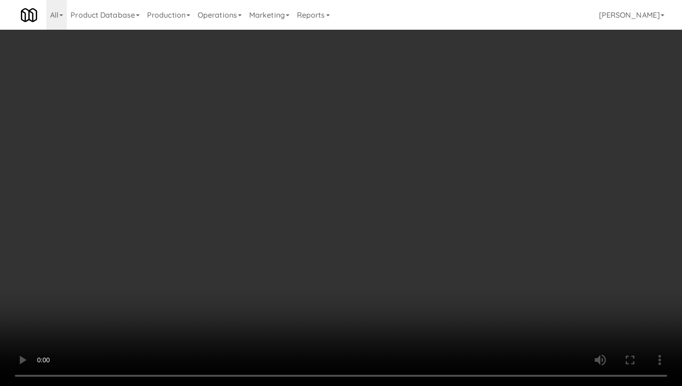
scroll to position [676, 0]
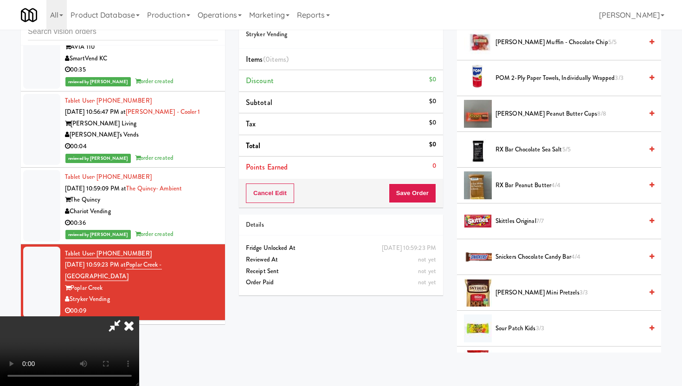
click at [520, 112] on span "[PERSON_NAME] Peanut Butter Cups 8/8" at bounding box center [569, 114] width 147 height 12
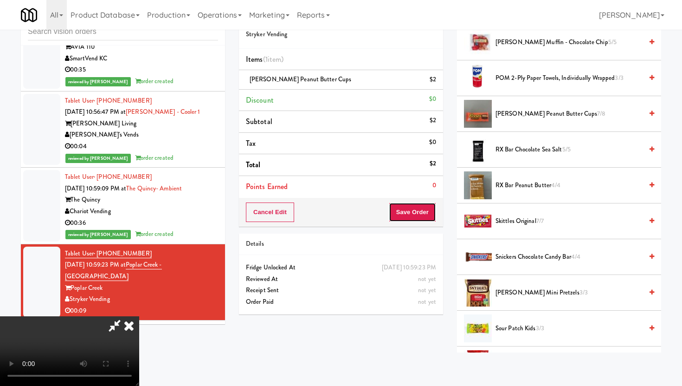
click at [423, 213] on button "Save Order" at bounding box center [412, 211] width 47 height 19
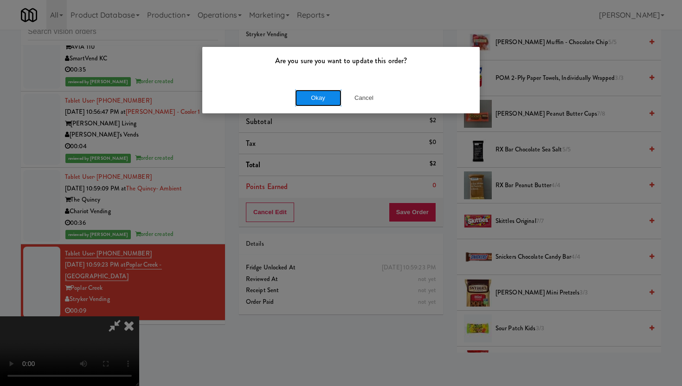
click at [331, 105] on button "Okay" at bounding box center [318, 98] width 46 height 17
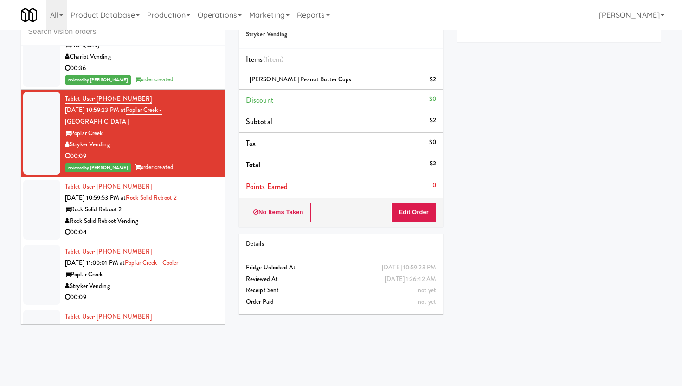
scroll to position [7956, 0]
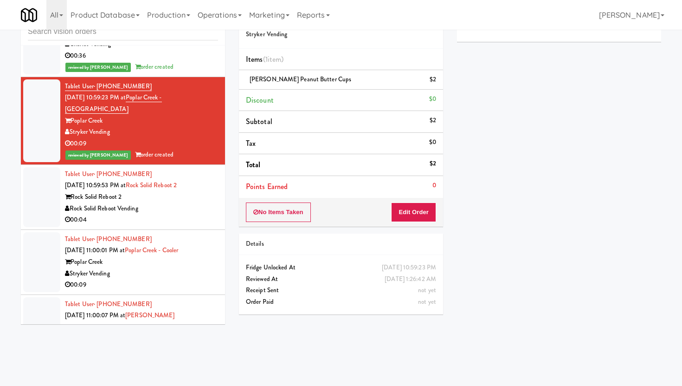
click at [190, 203] on div "Rock Solid Reboot Vending" at bounding box center [141, 209] width 153 height 12
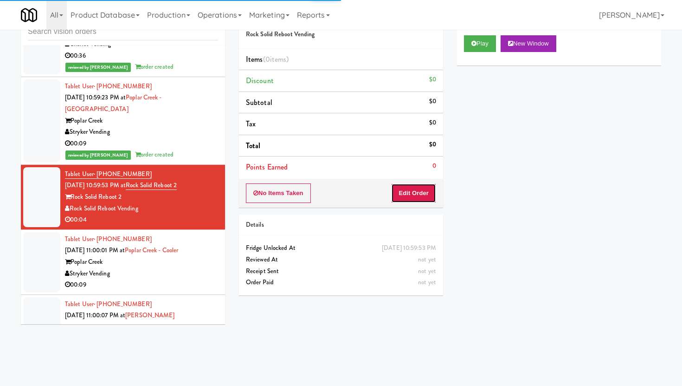
click at [396, 190] on button "Edit Order" at bounding box center [413, 192] width 45 height 19
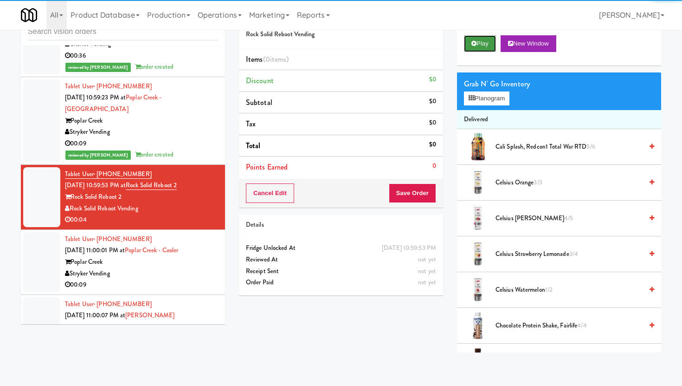
click at [465, 40] on button "Play" at bounding box center [480, 43] width 32 height 17
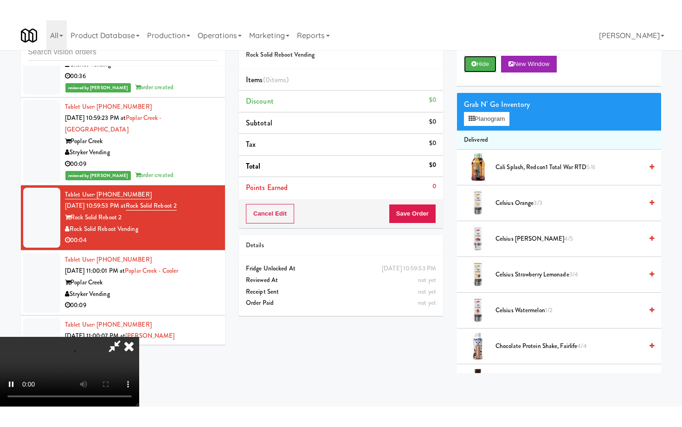
scroll to position [76, 0]
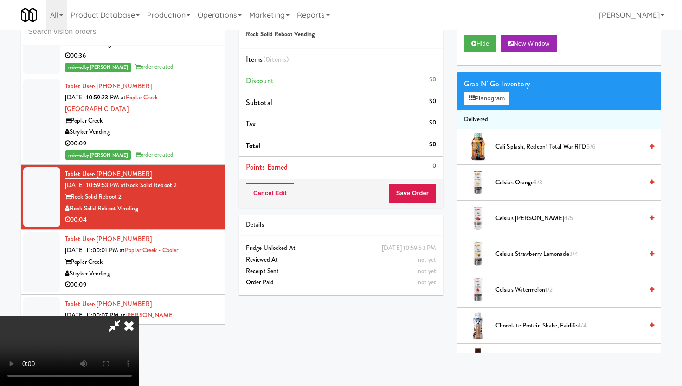
click at [139, 316] on video at bounding box center [69, 351] width 139 height 70
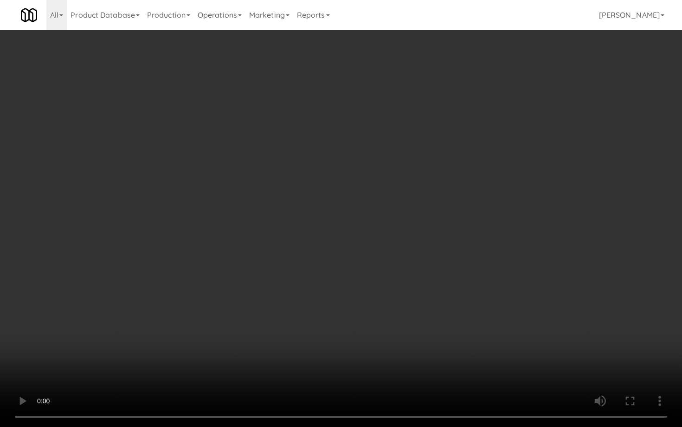
click at [346, 309] on video at bounding box center [341, 213] width 682 height 427
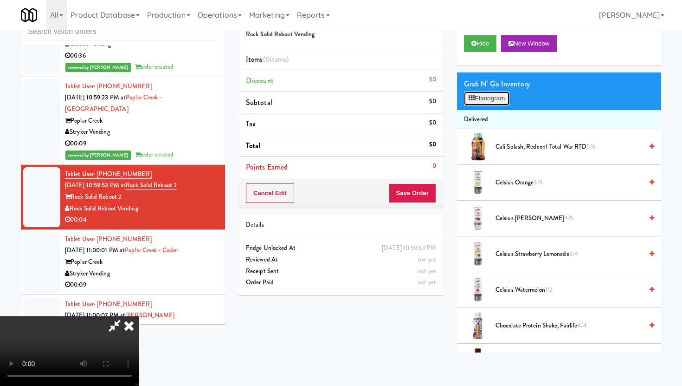
click at [500, 96] on button "Planogram" at bounding box center [486, 98] width 45 height 14
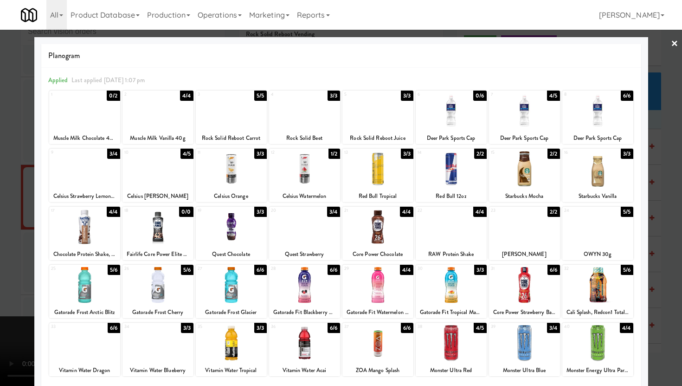
click at [281, 120] on div at bounding box center [304, 111] width 71 height 36
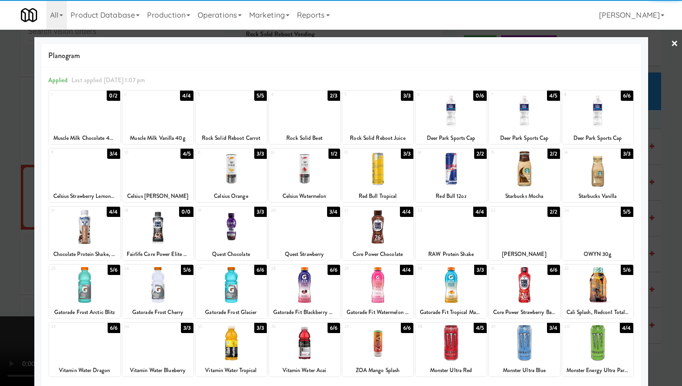
click at [0, 175] on div at bounding box center [341, 193] width 682 height 386
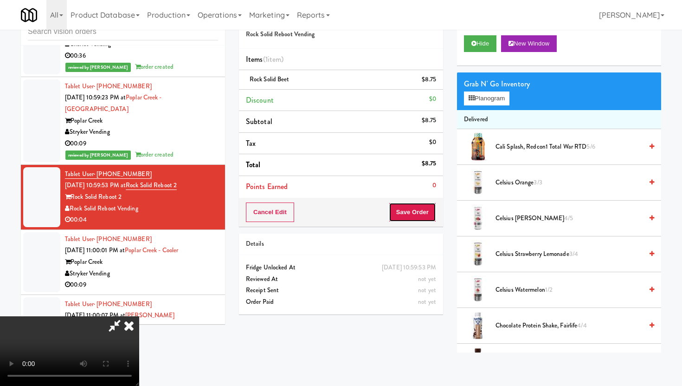
click at [422, 209] on button "Save Order" at bounding box center [412, 211] width 47 height 19
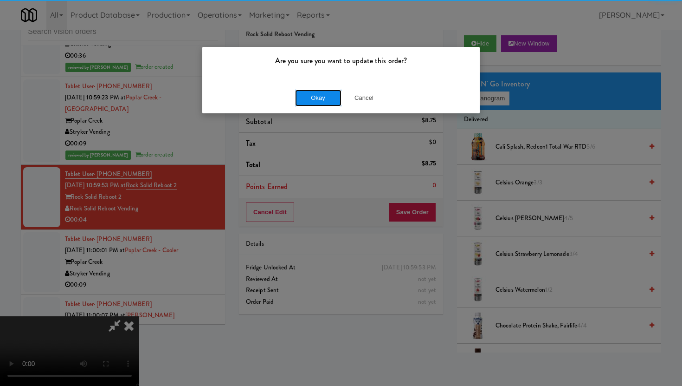
click at [320, 90] on button "Okay" at bounding box center [318, 98] width 46 height 17
